Goal: Find specific page/section: Find specific page/section

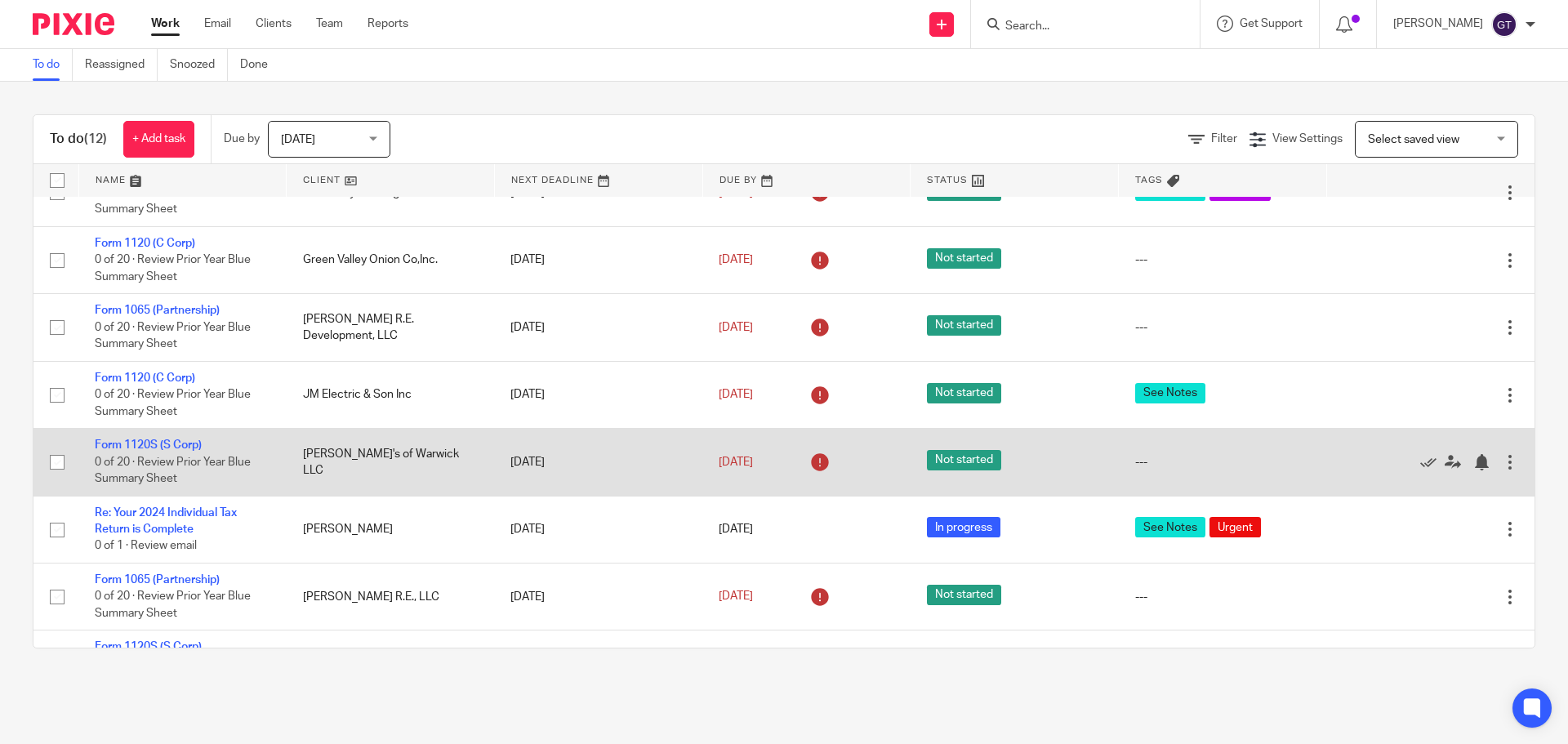
scroll to position [245, 0]
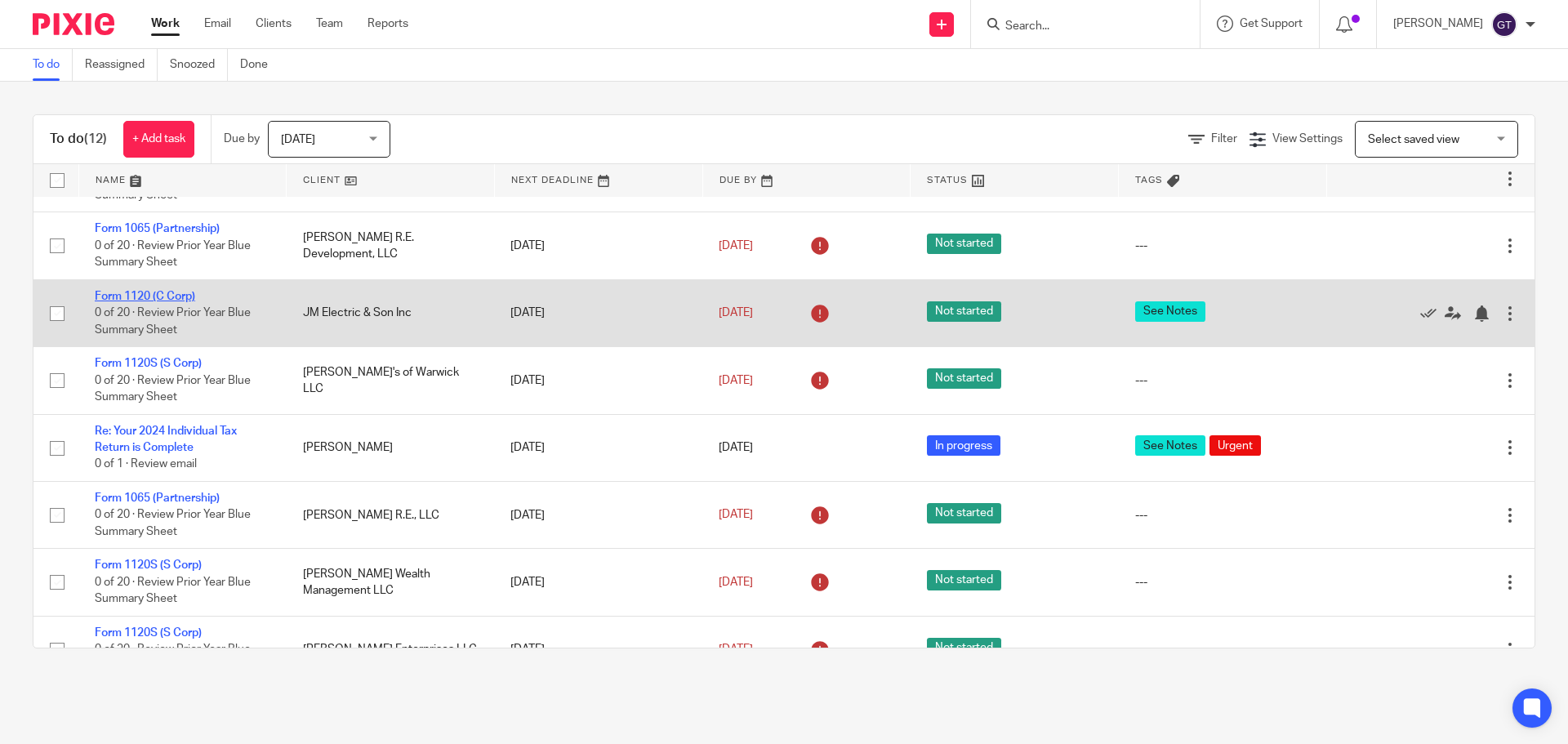
click at [141, 293] on link "Form 1120 (C Corp)" at bounding box center [145, 297] width 101 height 12
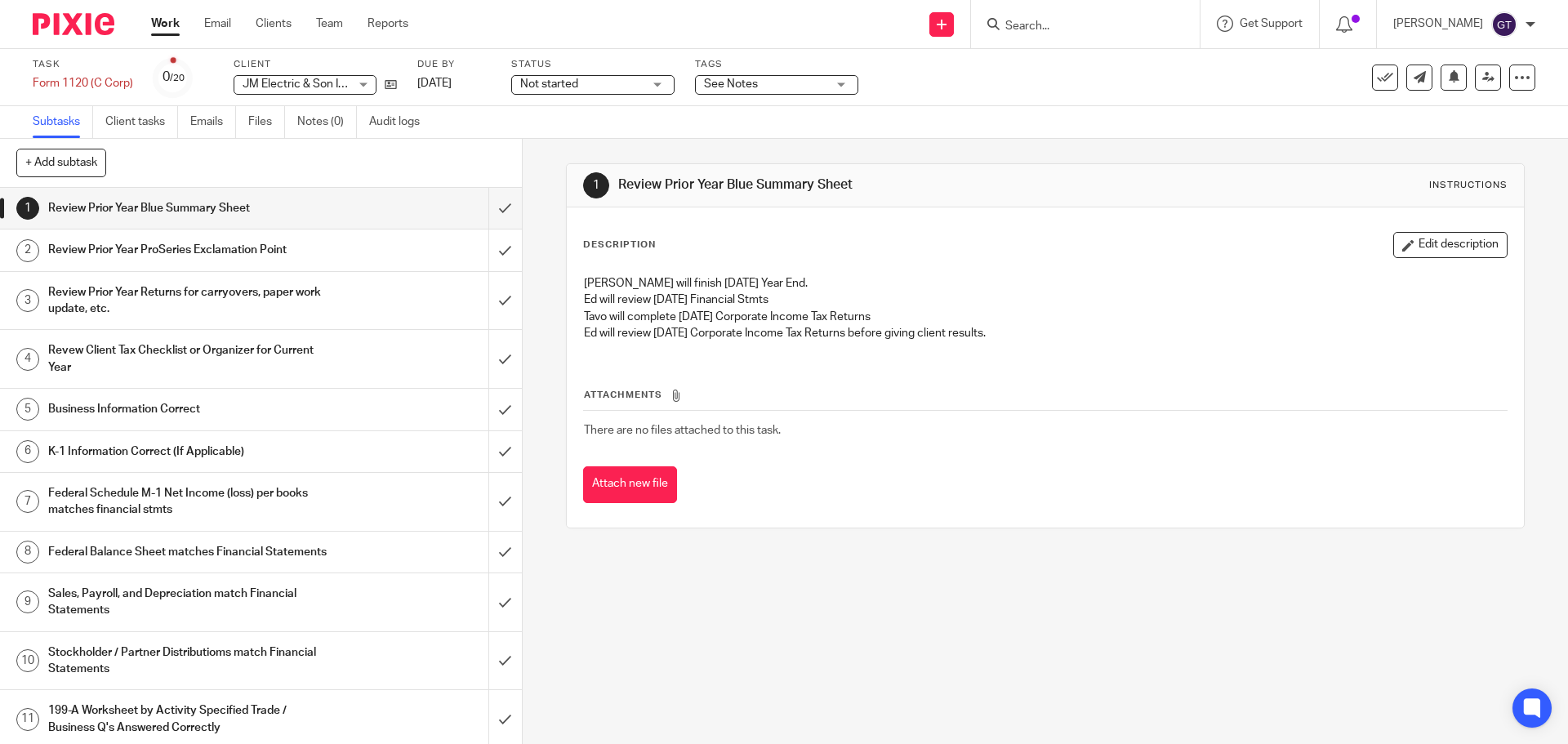
click at [163, 18] on link "Work" at bounding box center [165, 23] width 29 height 16
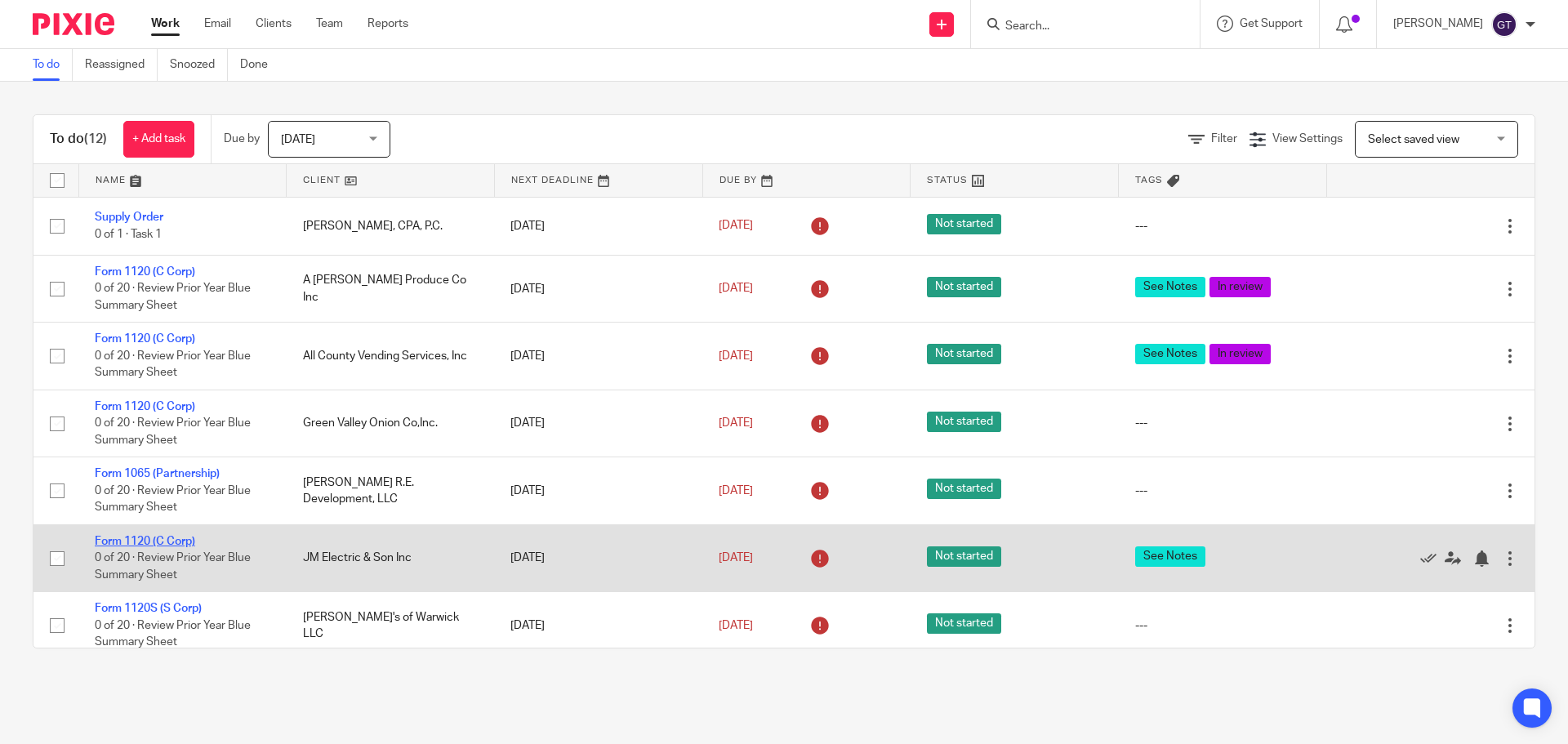
click at [154, 538] on link "Form 1120 (C Corp)" at bounding box center [145, 542] width 101 height 12
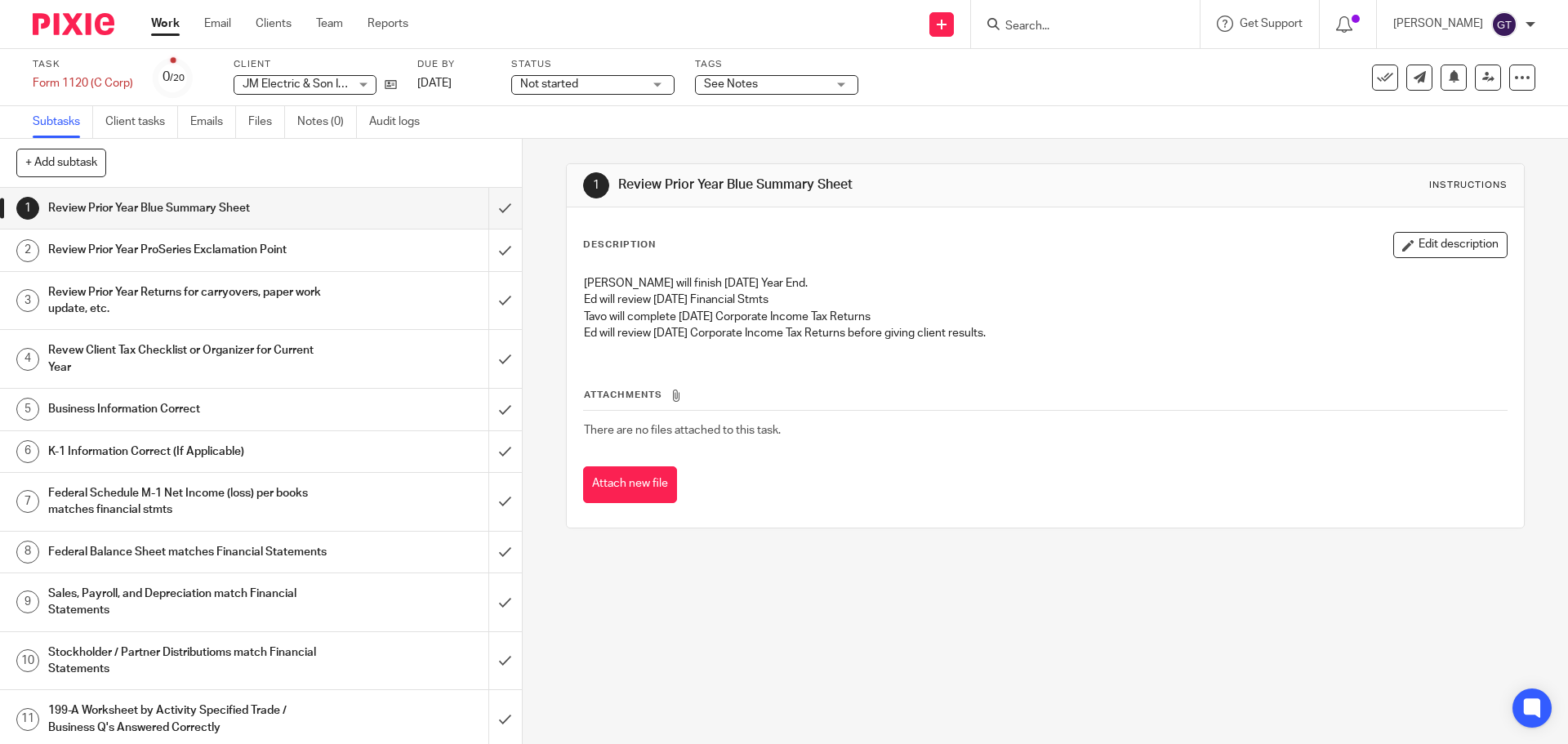
click at [160, 25] on link "Work" at bounding box center [165, 23] width 29 height 16
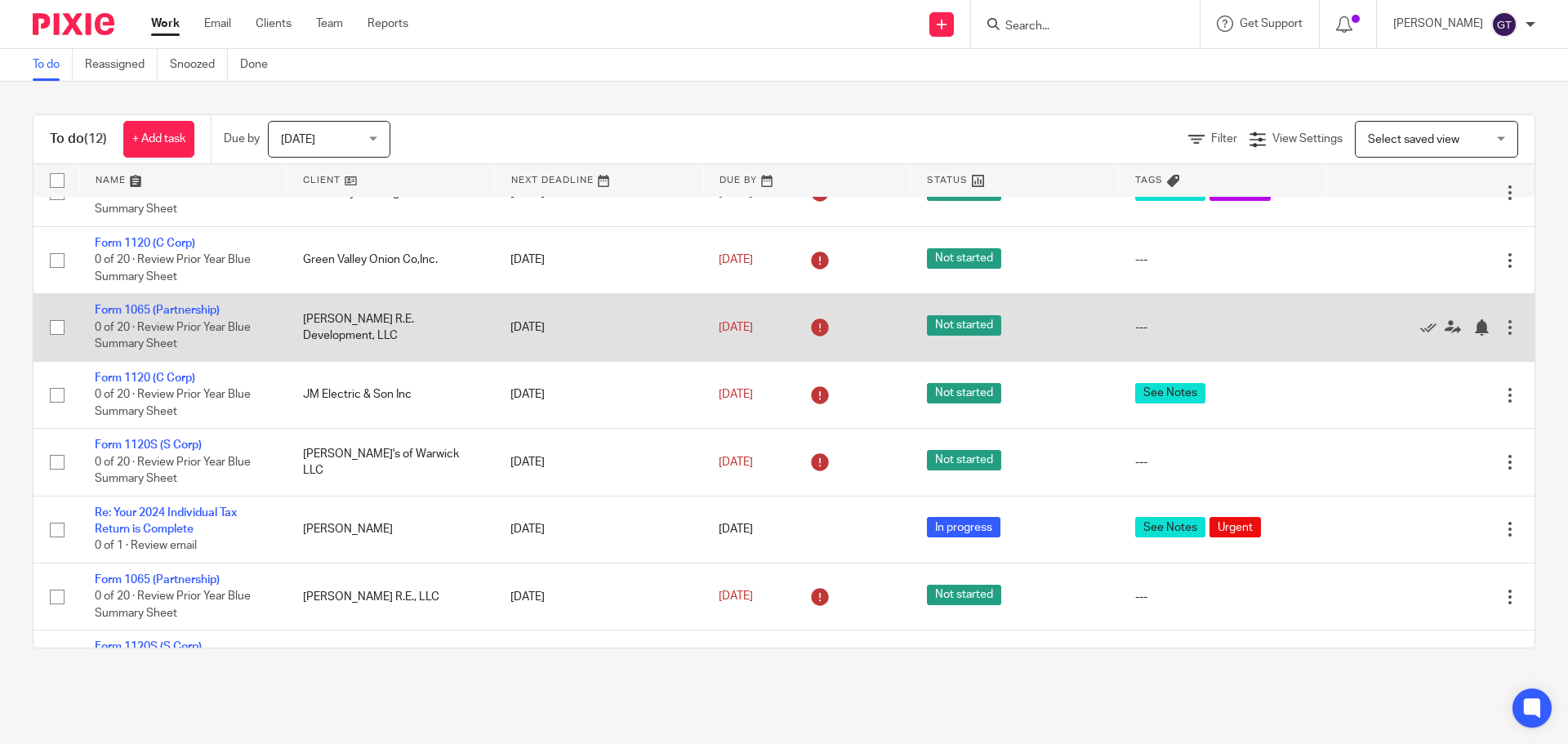
scroll to position [245, 0]
